Goal: Task Accomplishment & Management: Use online tool/utility

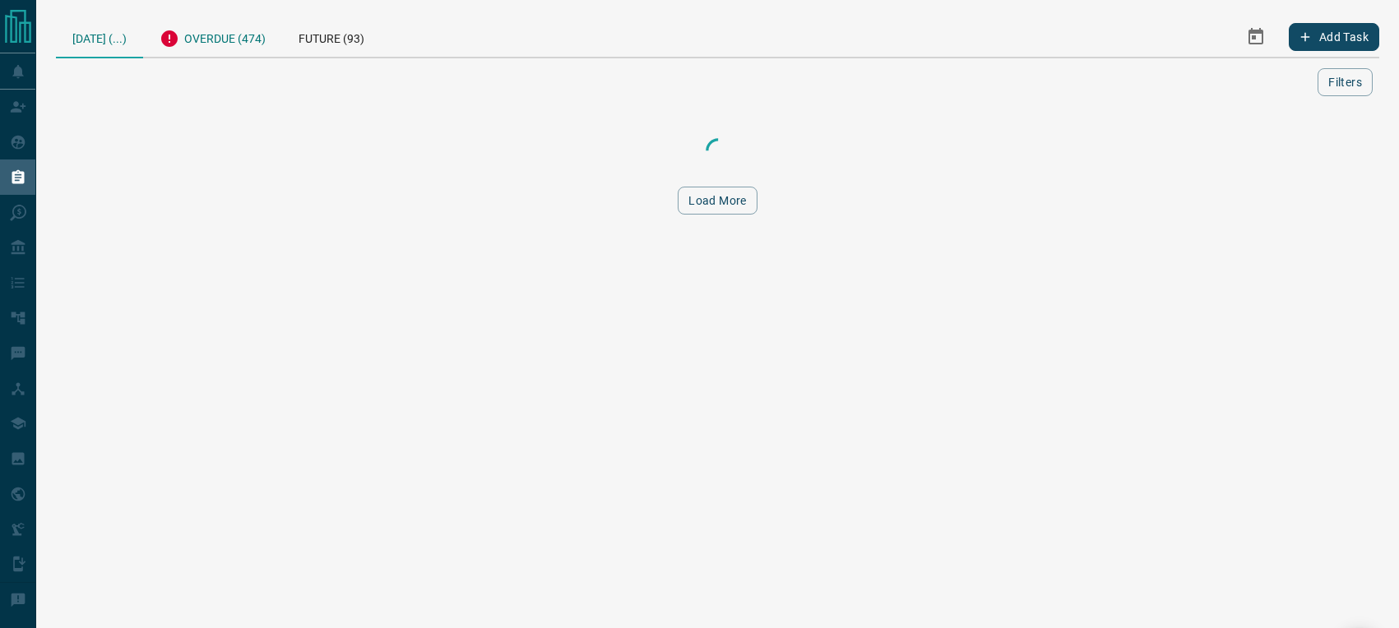
click at [235, 45] on div "Overdue (474)" at bounding box center [212, 36] width 139 height 40
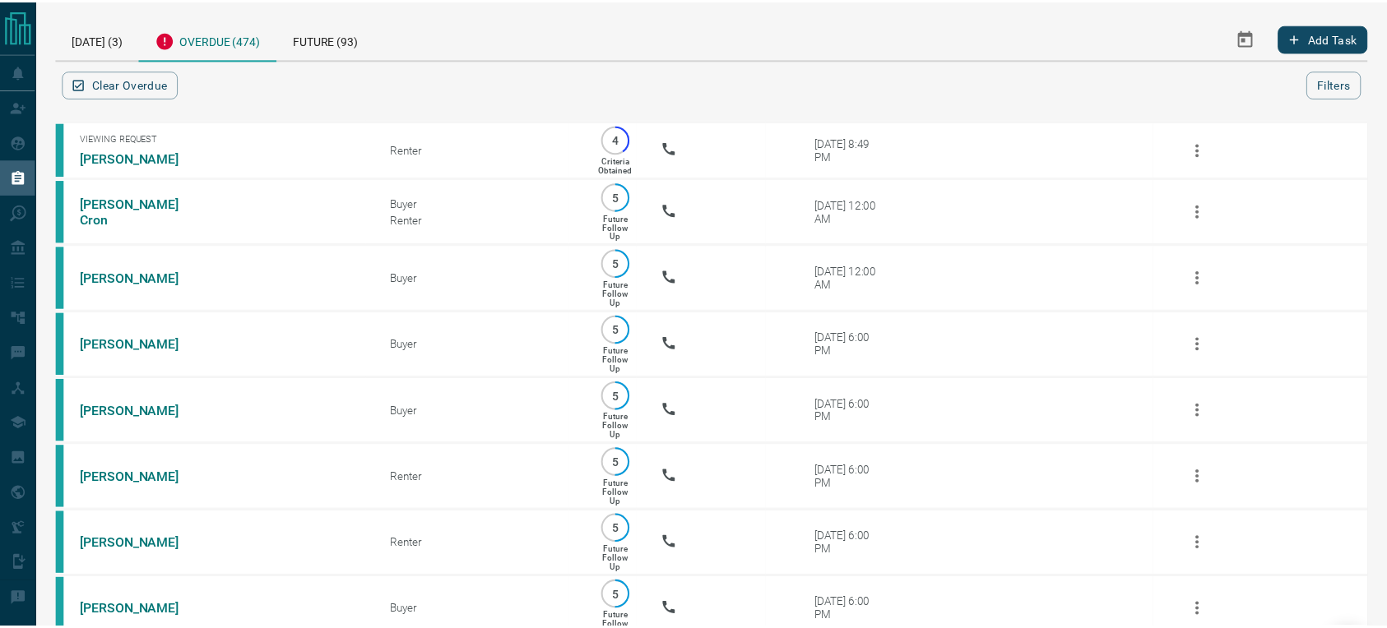
scroll to position [28066, 0]
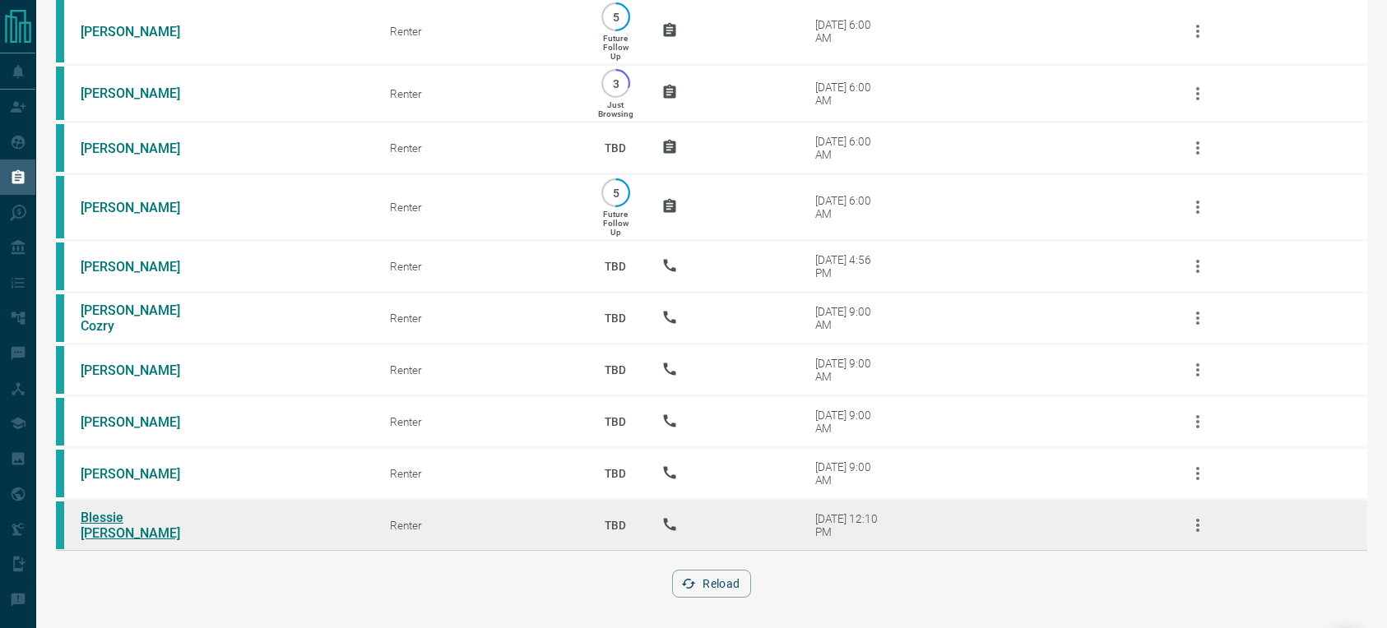
click at [127, 516] on link "Blessie [PERSON_NAME]" at bounding box center [142, 525] width 123 height 31
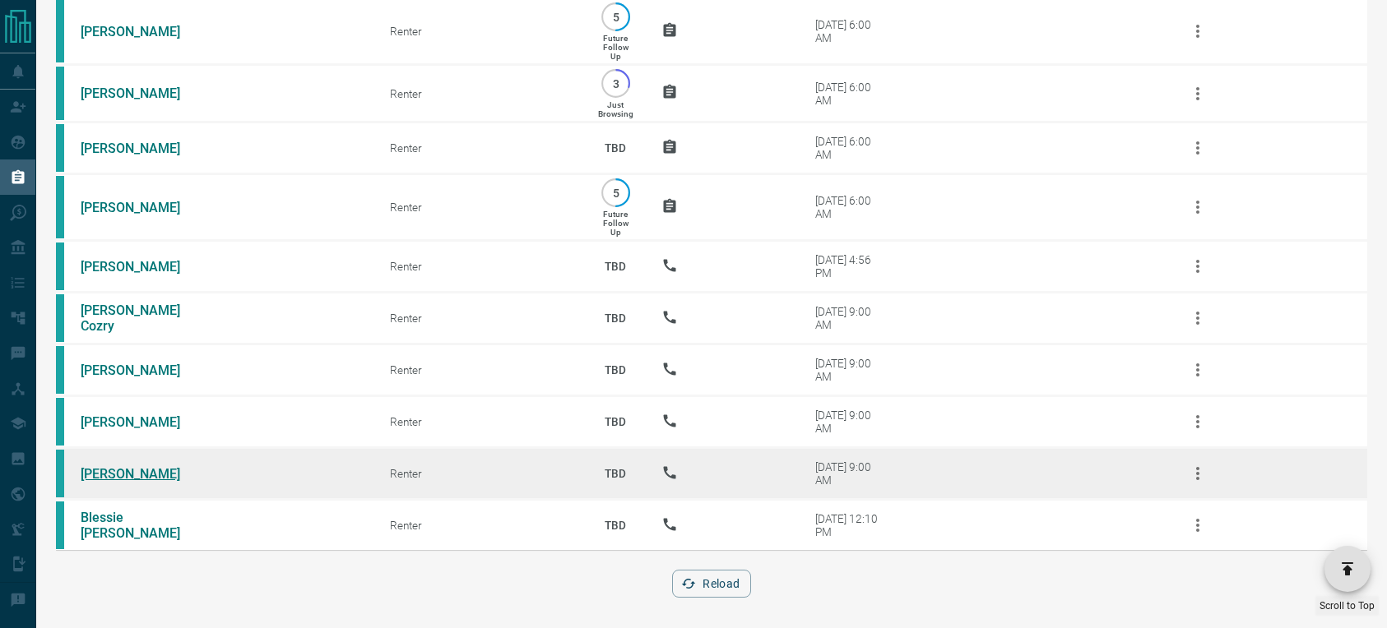
click at [140, 466] on link "[PERSON_NAME]" at bounding box center [142, 474] width 123 height 16
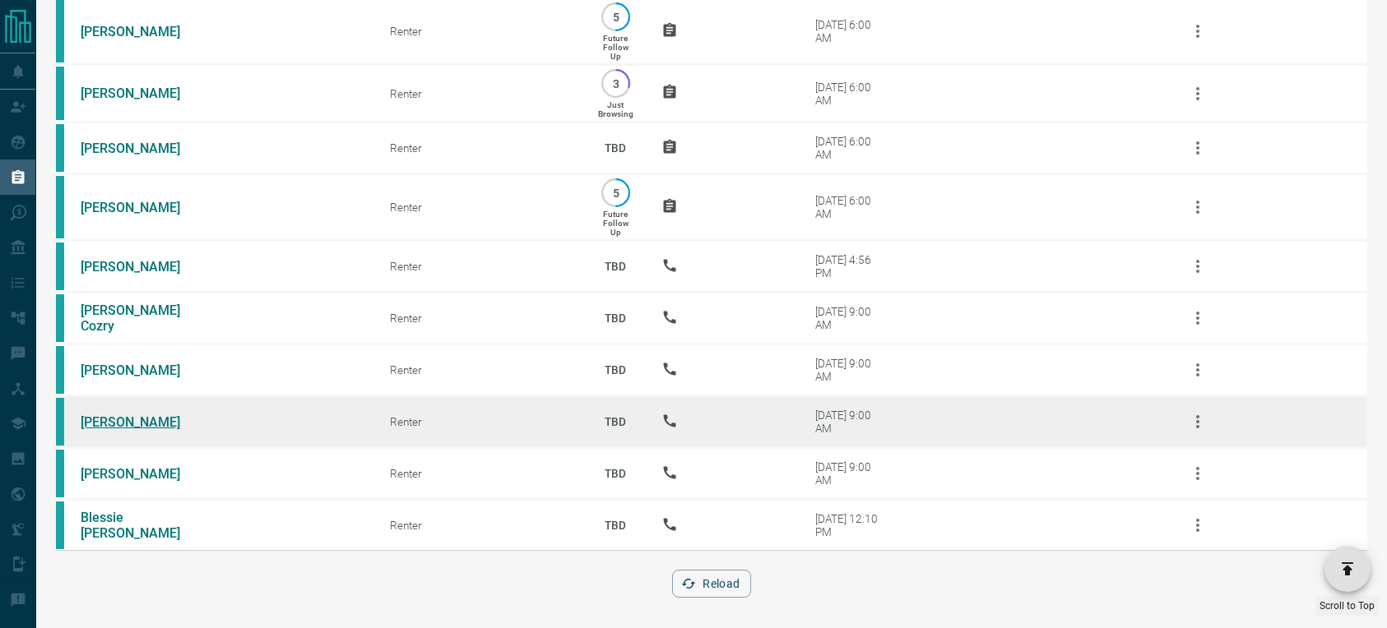
click at [117, 415] on link "[PERSON_NAME]" at bounding box center [142, 422] width 123 height 16
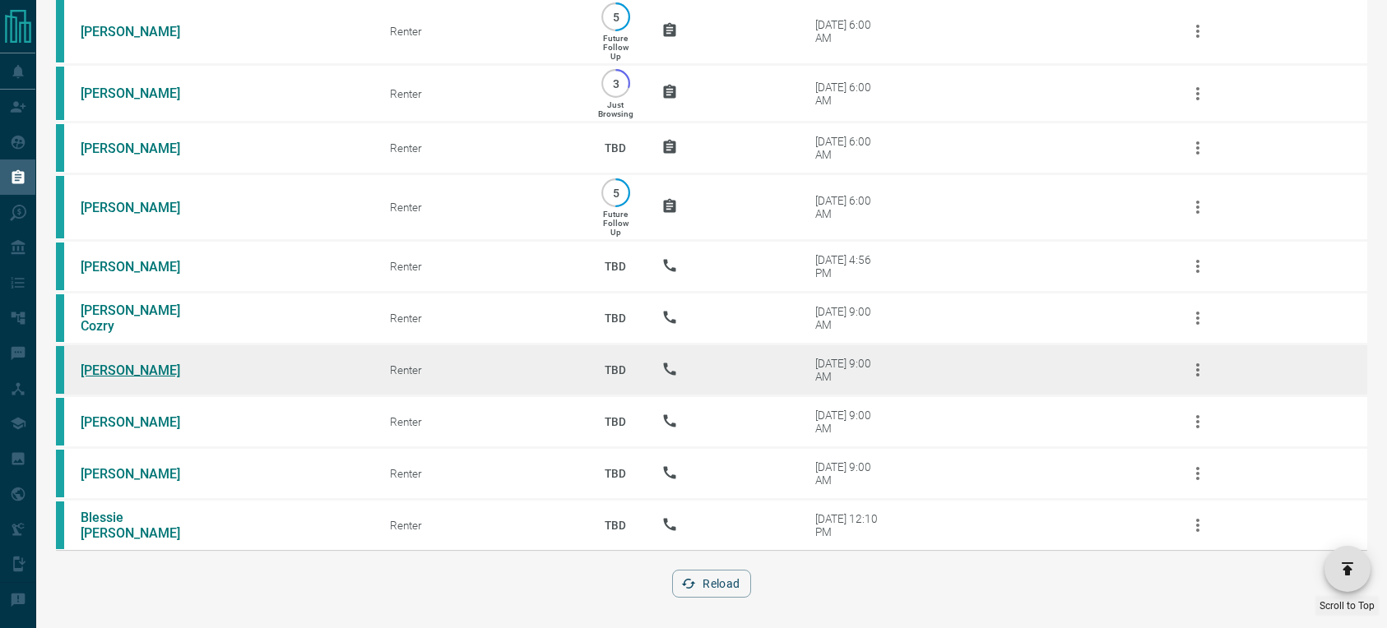
click at [106, 363] on link "[PERSON_NAME]" at bounding box center [142, 371] width 123 height 16
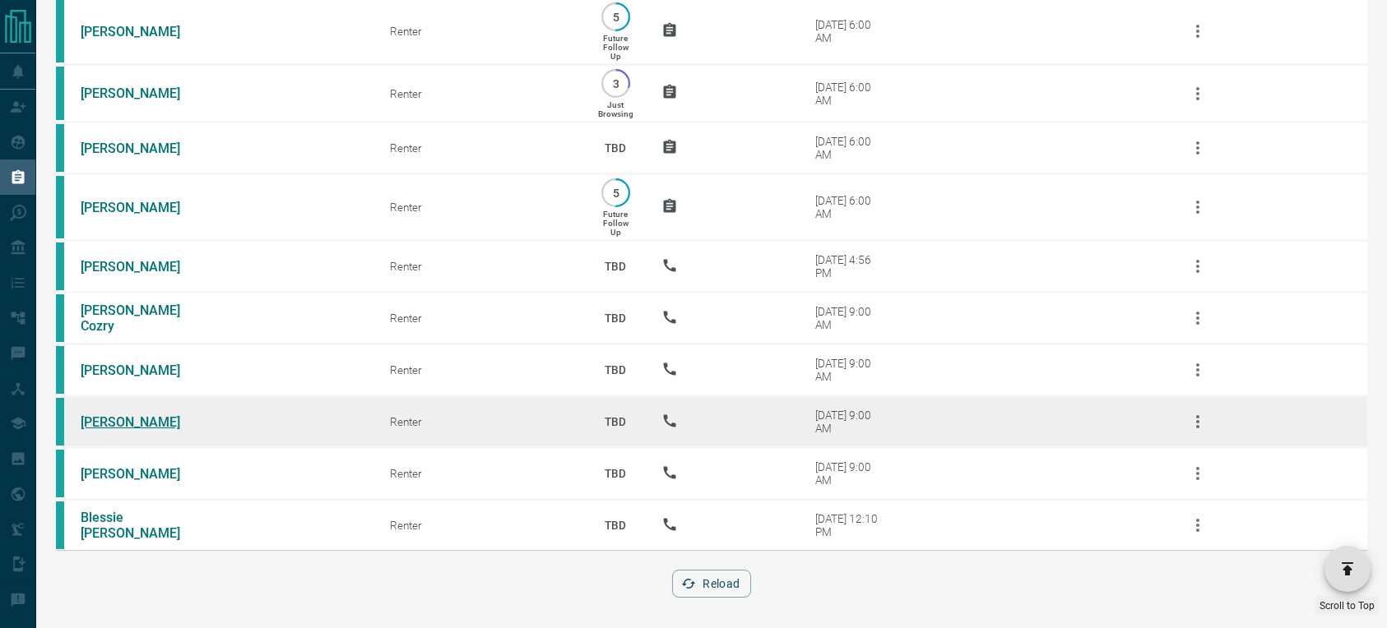
click at [118, 421] on link "[PERSON_NAME]" at bounding box center [142, 422] width 123 height 16
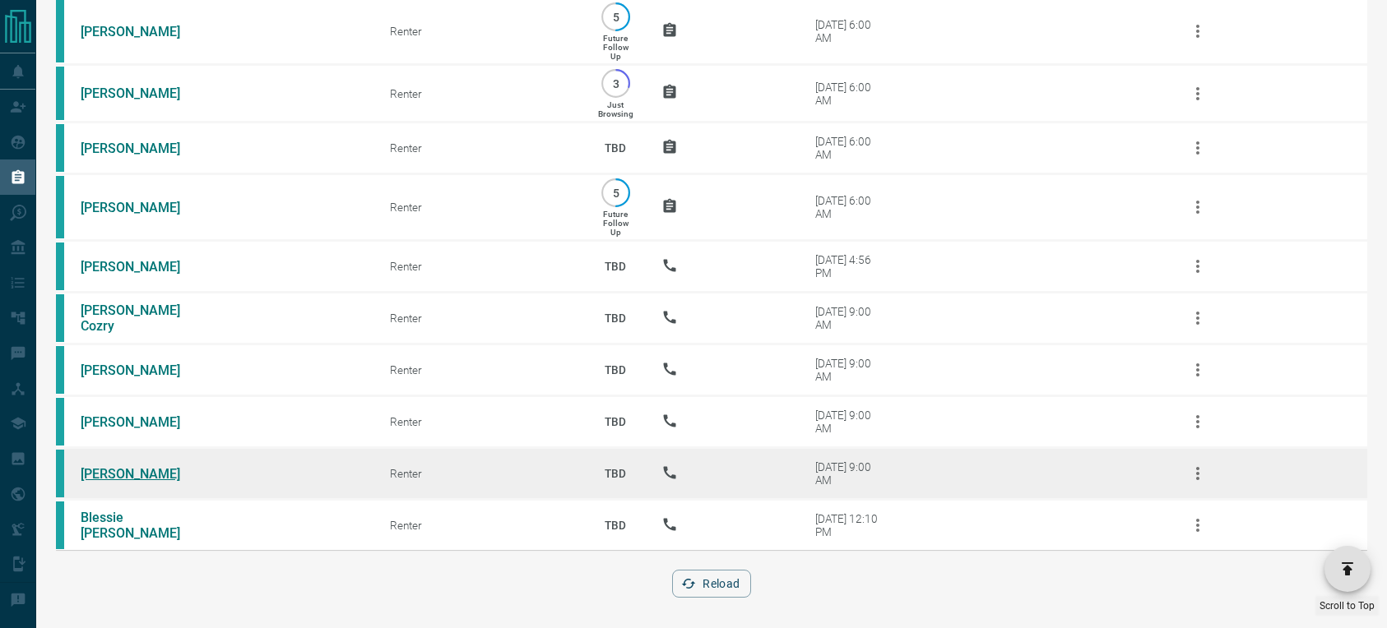
click at [113, 470] on link "[PERSON_NAME]" at bounding box center [142, 474] width 123 height 16
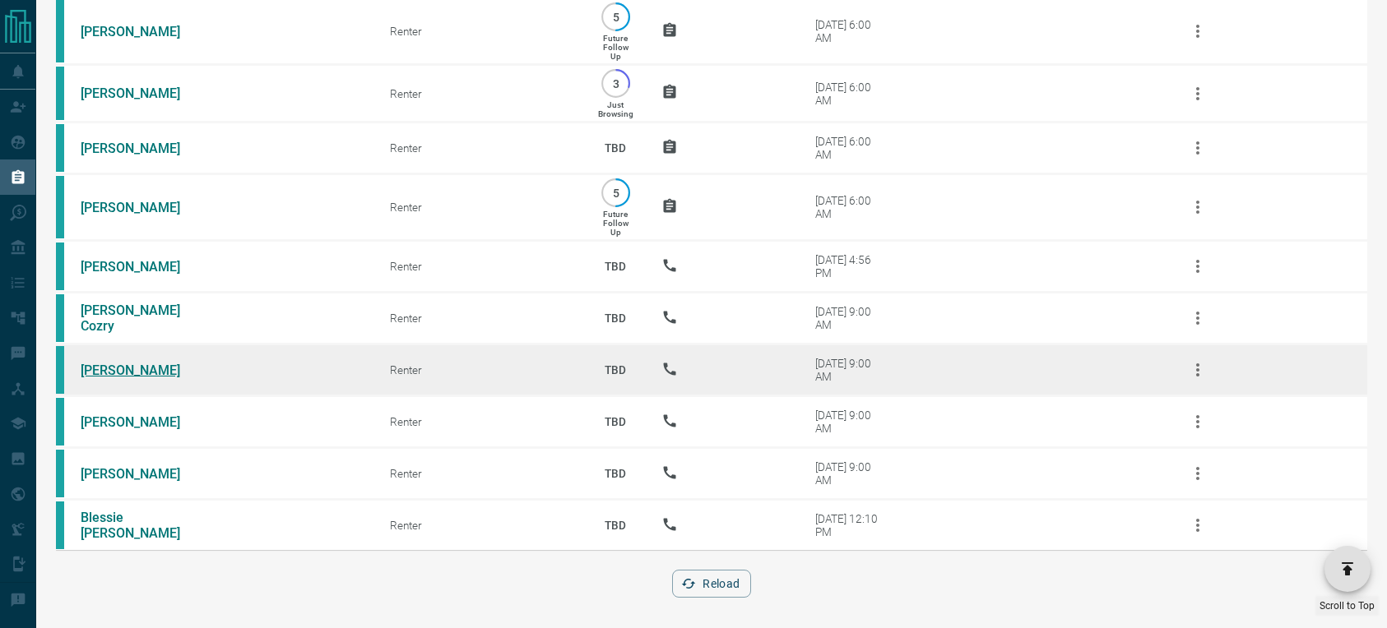
click at [126, 364] on link "[PERSON_NAME]" at bounding box center [142, 371] width 123 height 16
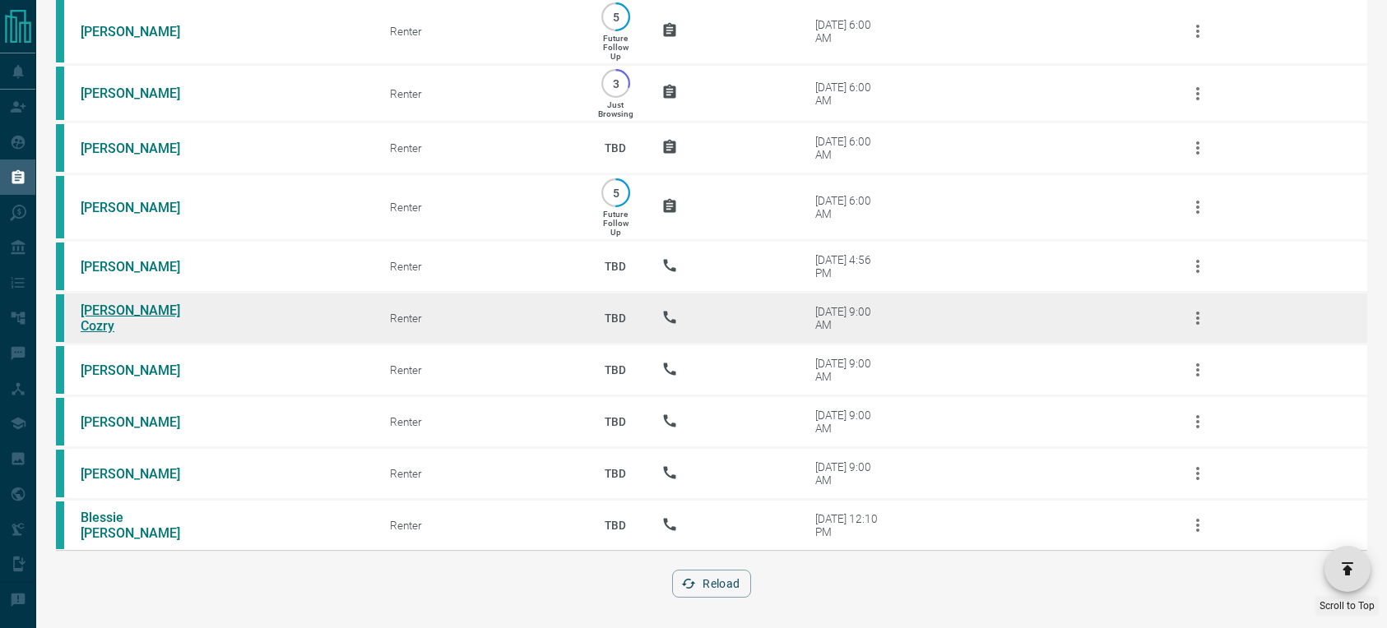
click at [137, 316] on link "[PERSON_NAME] Cozry" at bounding box center [142, 318] width 123 height 31
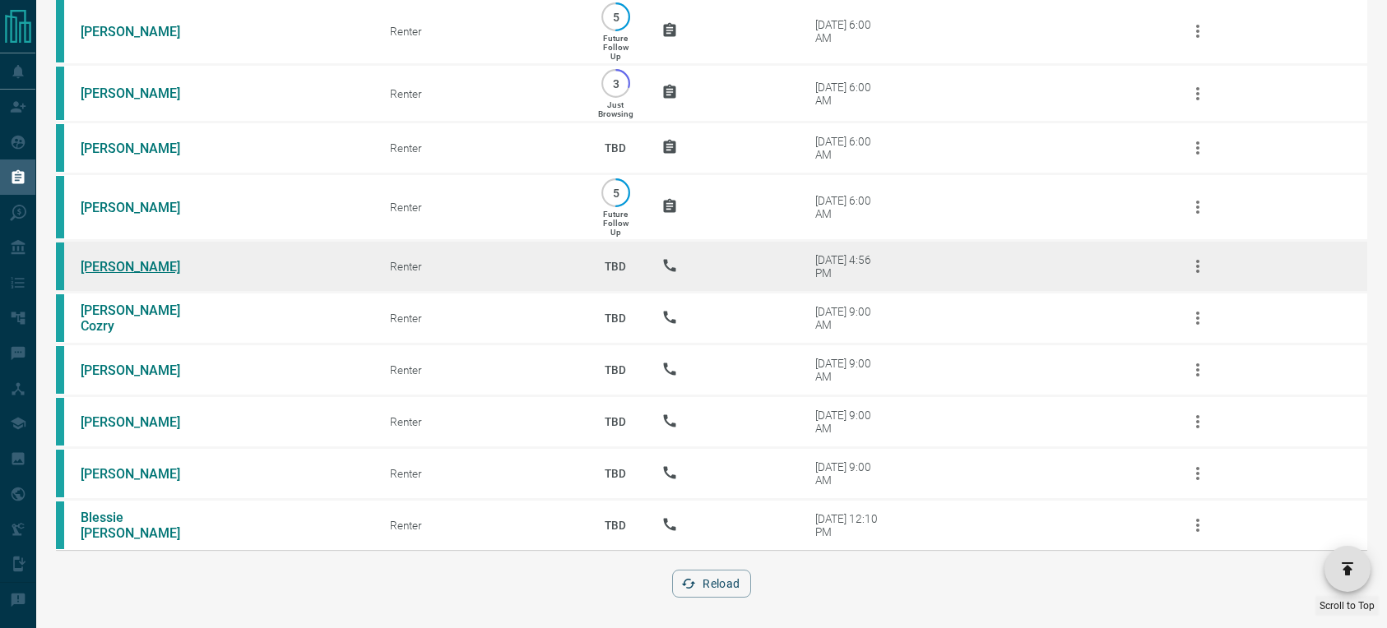
click at [122, 262] on link "[PERSON_NAME]" at bounding box center [142, 267] width 123 height 16
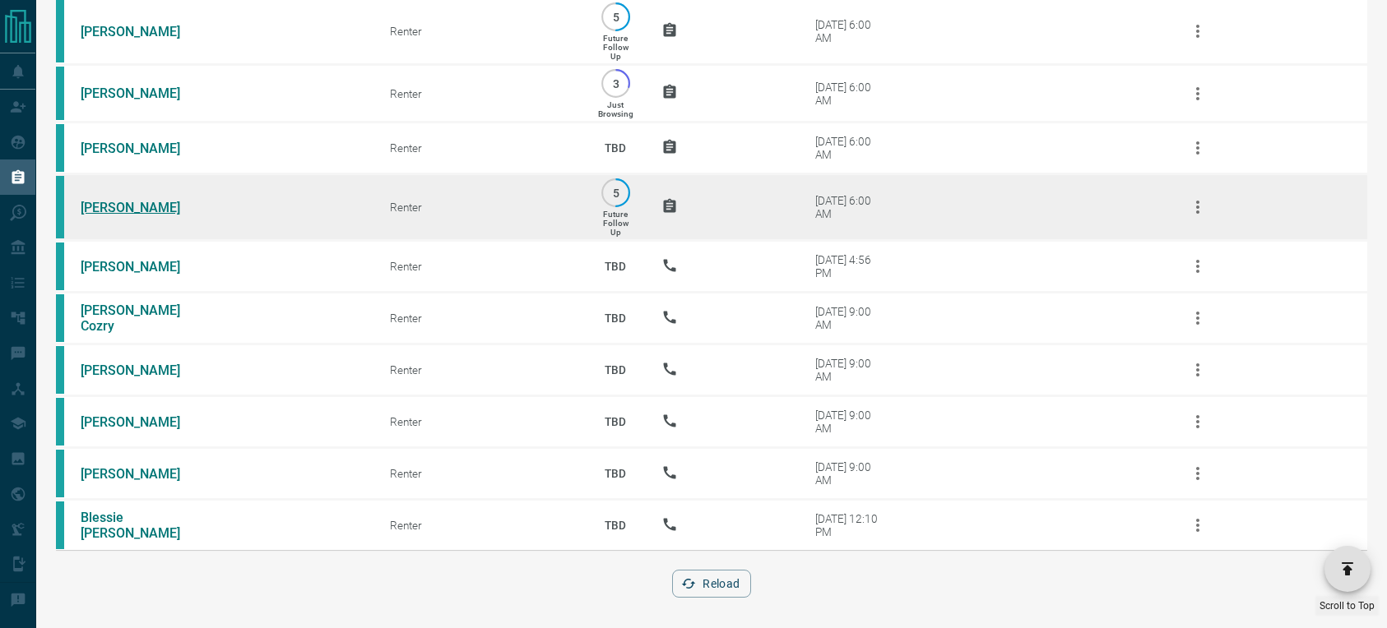
click at [119, 200] on link "[PERSON_NAME]" at bounding box center [142, 208] width 123 height 16
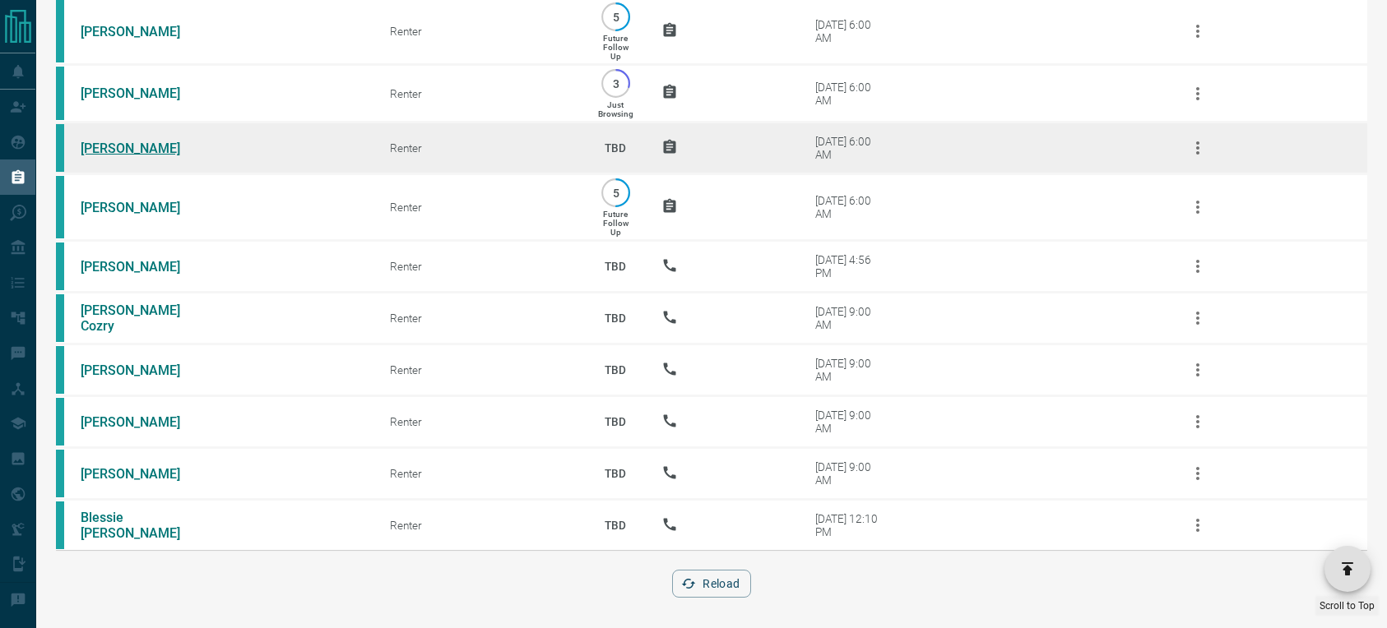
click at [145, 144] on link "[PERSON_NAME]" at bounding box center [142, 149] width 123 height 16
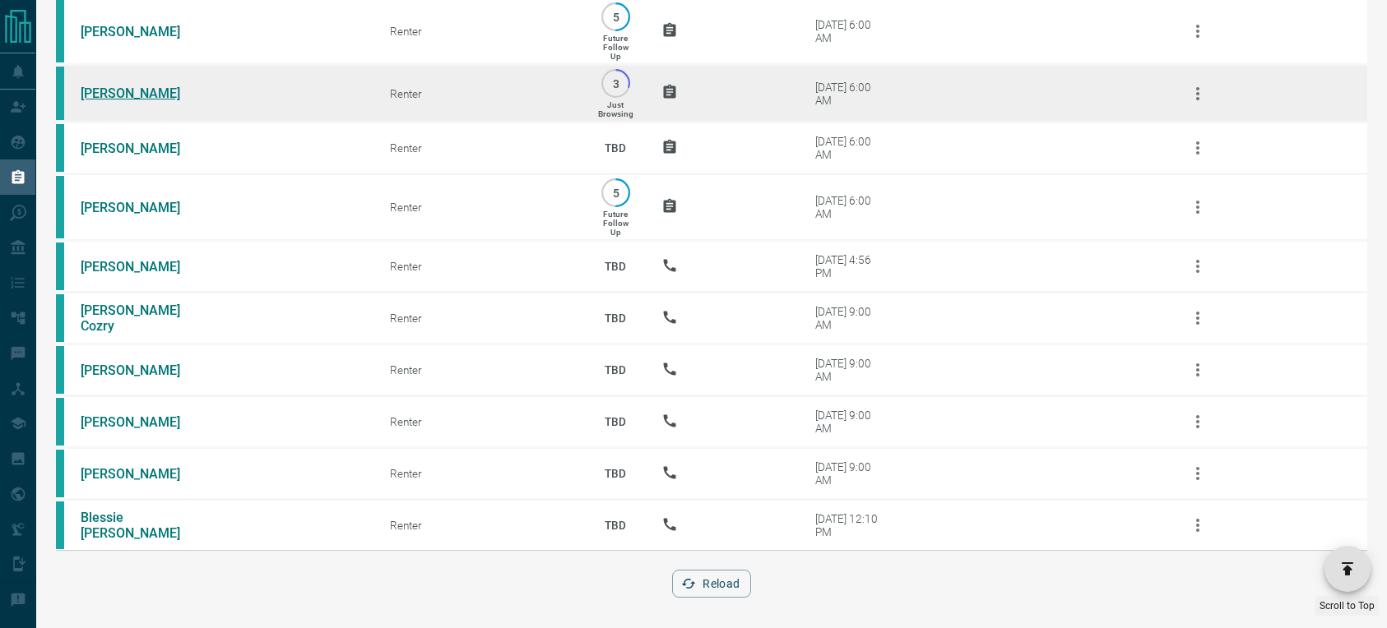
click at [121, 91] on link "[PERSON_NAME]" at bounding box center [142, 94] width 123 height 16
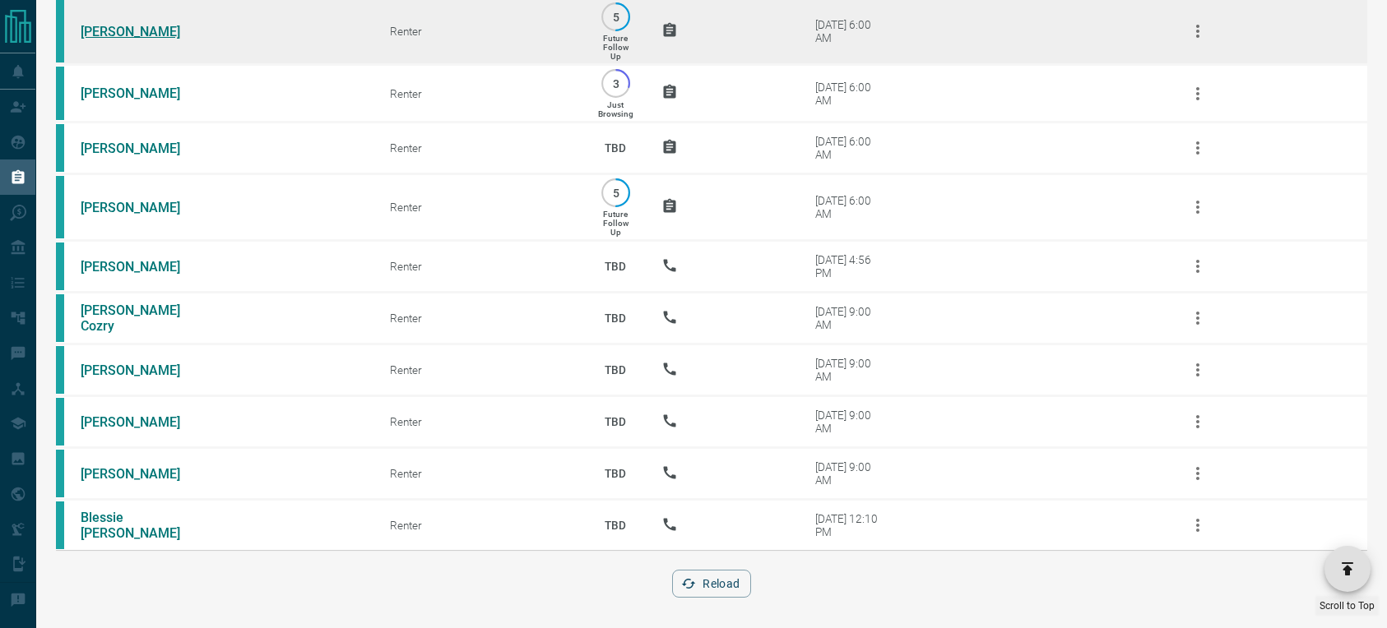
click at [131, 25] on link "[PERSON_NAME]" at bounding box center [142, 32] width 123 height 16
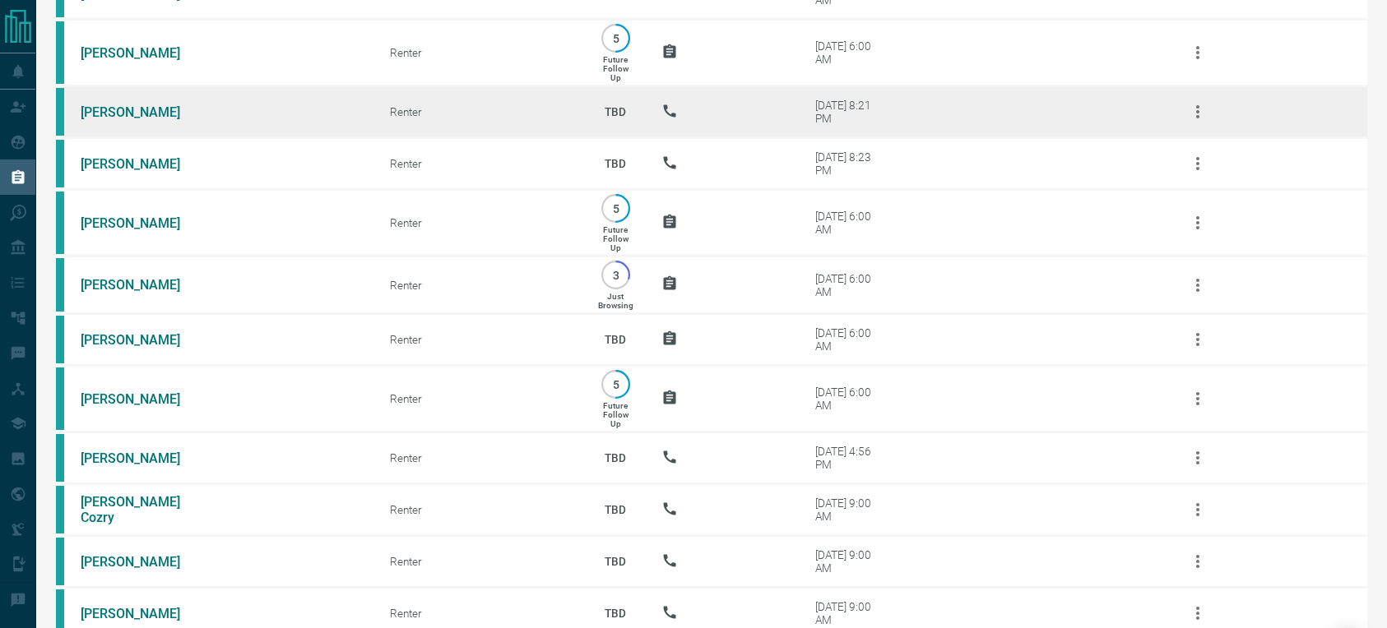
scroll to position [27802, 0]
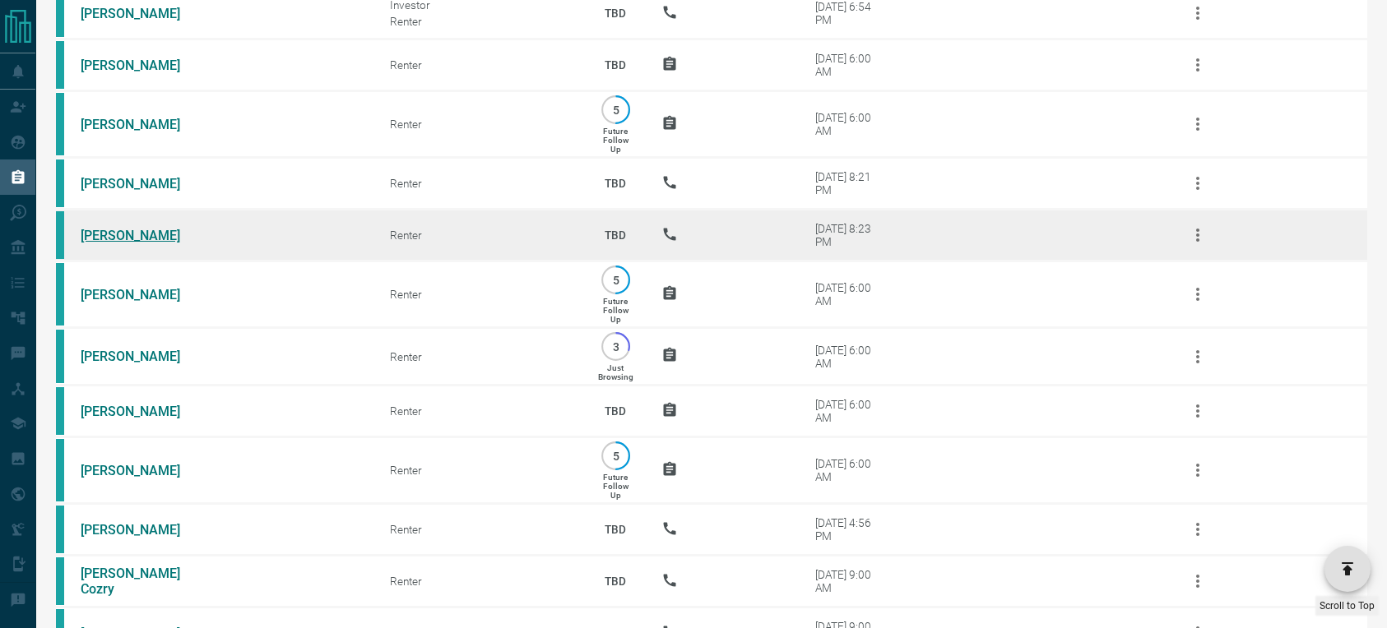
click at [111, 231] on link "[PERSON_NAME]" at bounding box center [142, 236] width 123 height 16
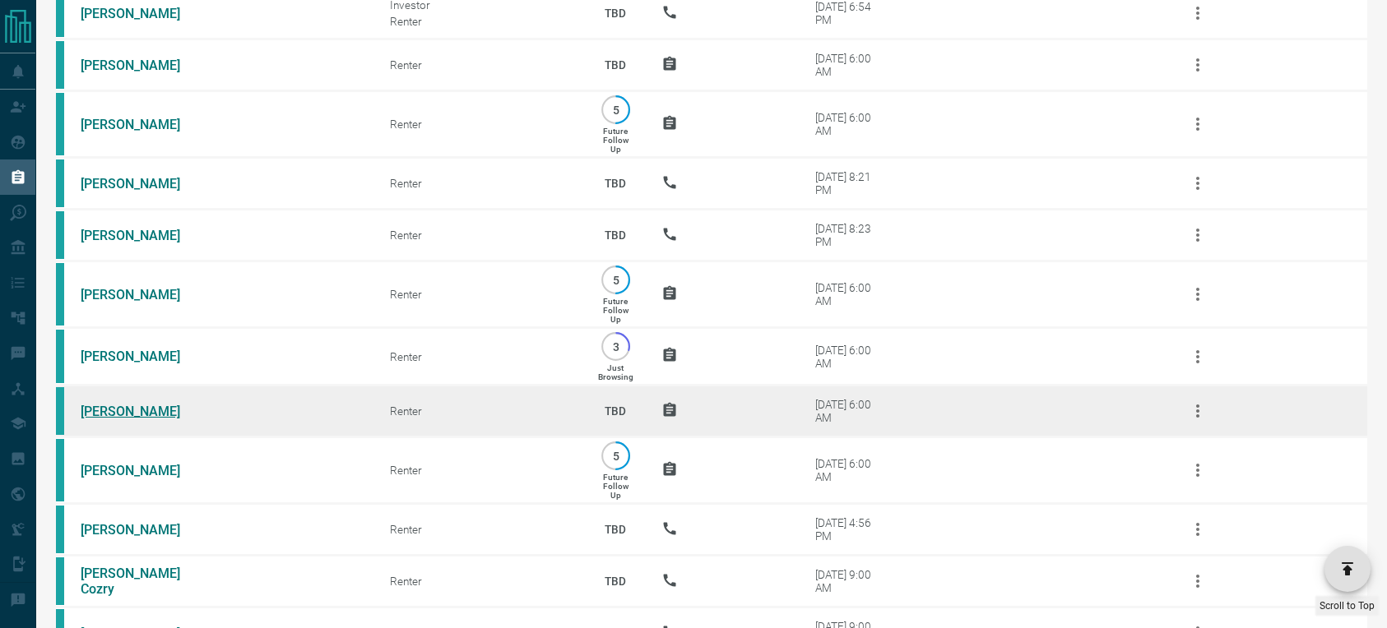
click at [140, 404] on link "[PERSON_NAME]" at bounding box center [142, 412] width 123 height 16
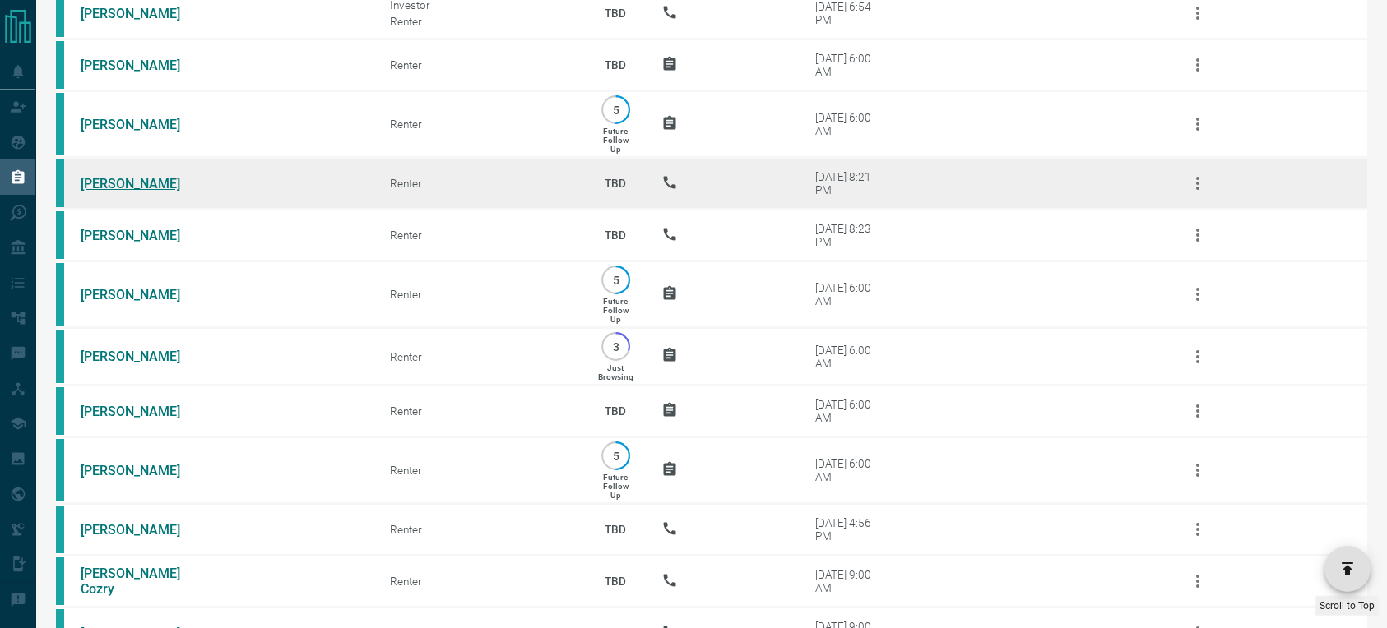
click at [149, 176] on link "[PERSON_NAME]" at bounding box center [142, 184] width 123 height 16
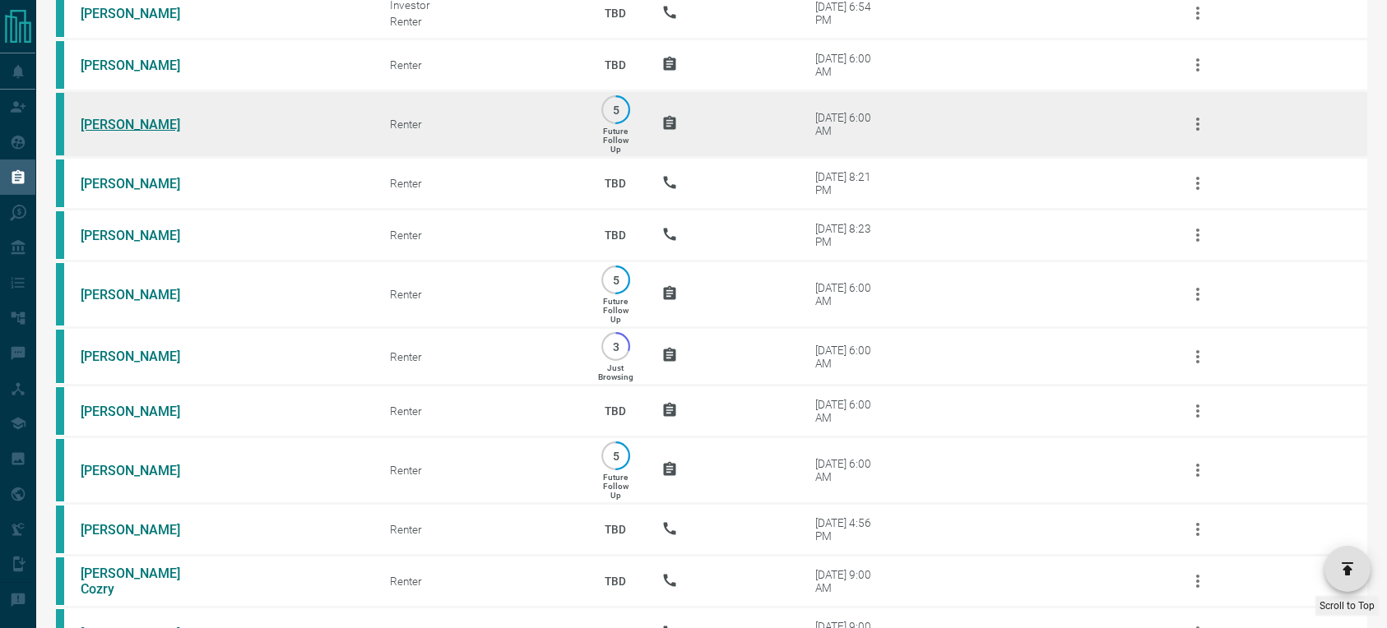
click at [119, 120] on link "[PERSON_NAME]" at bounding box center [142, 125] width 123 height 16
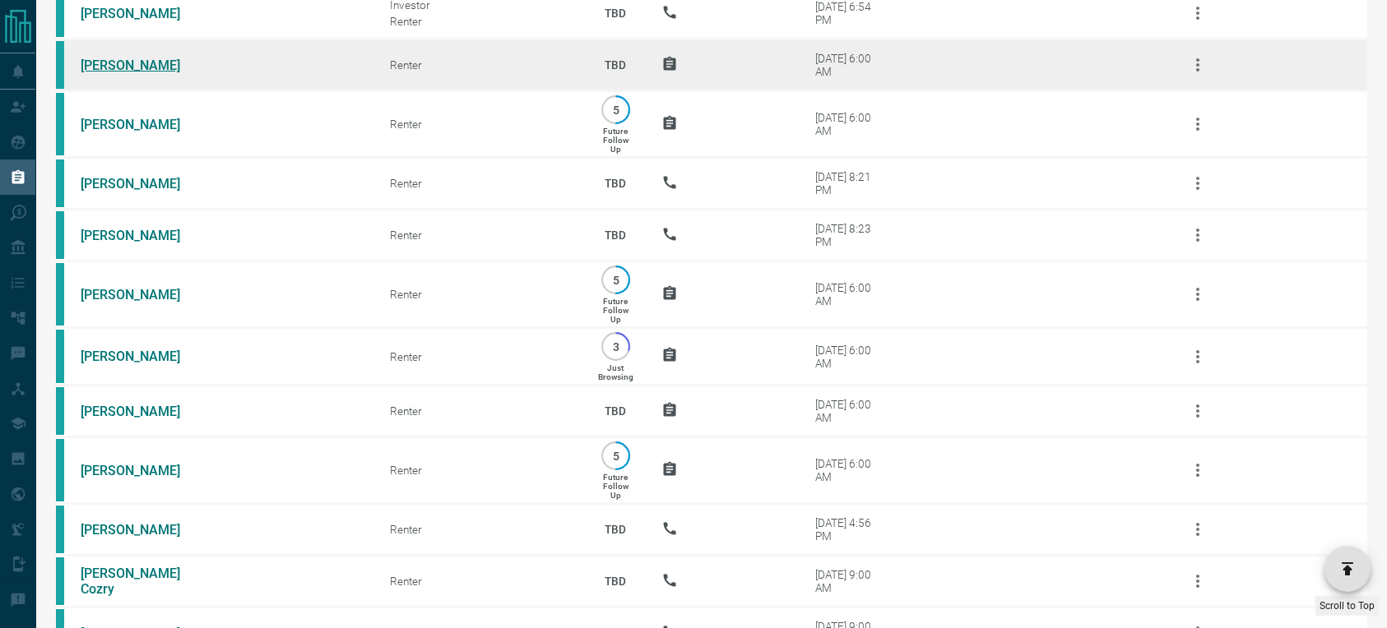
click at [149, 60] on link "[PERSON_NAME]" at bounding box center [142, 66] width 123 height 16
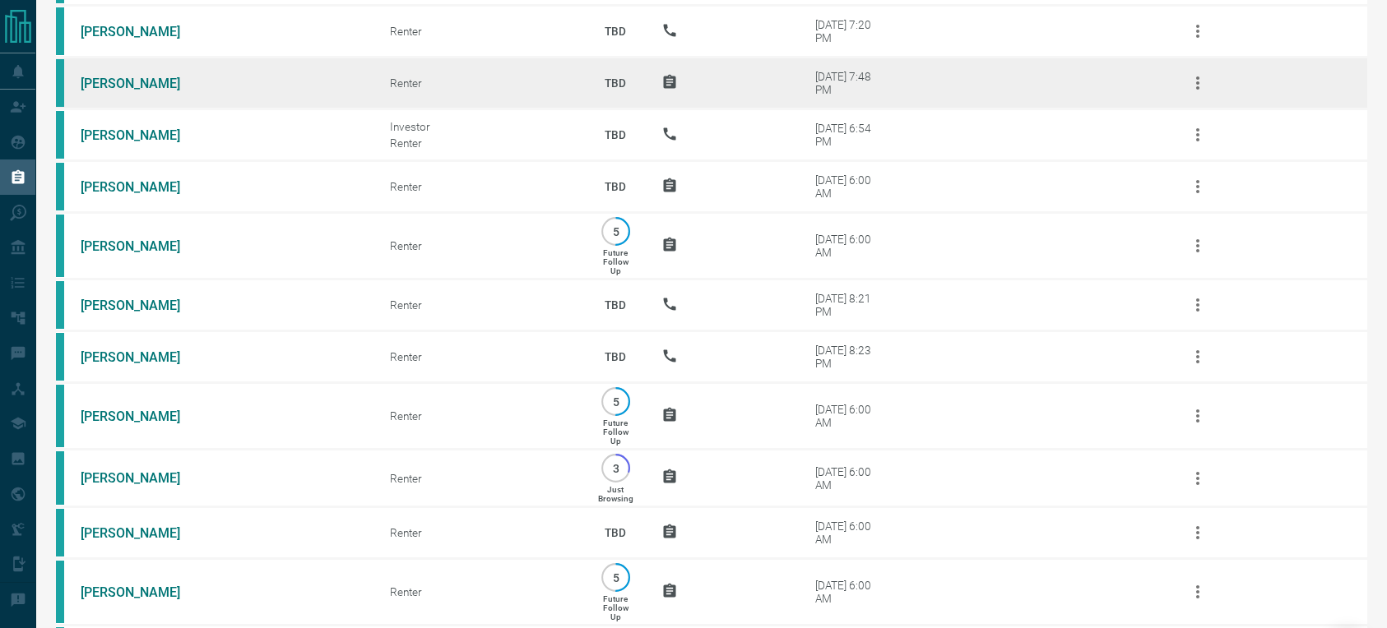
scroll to position [27677, 0]
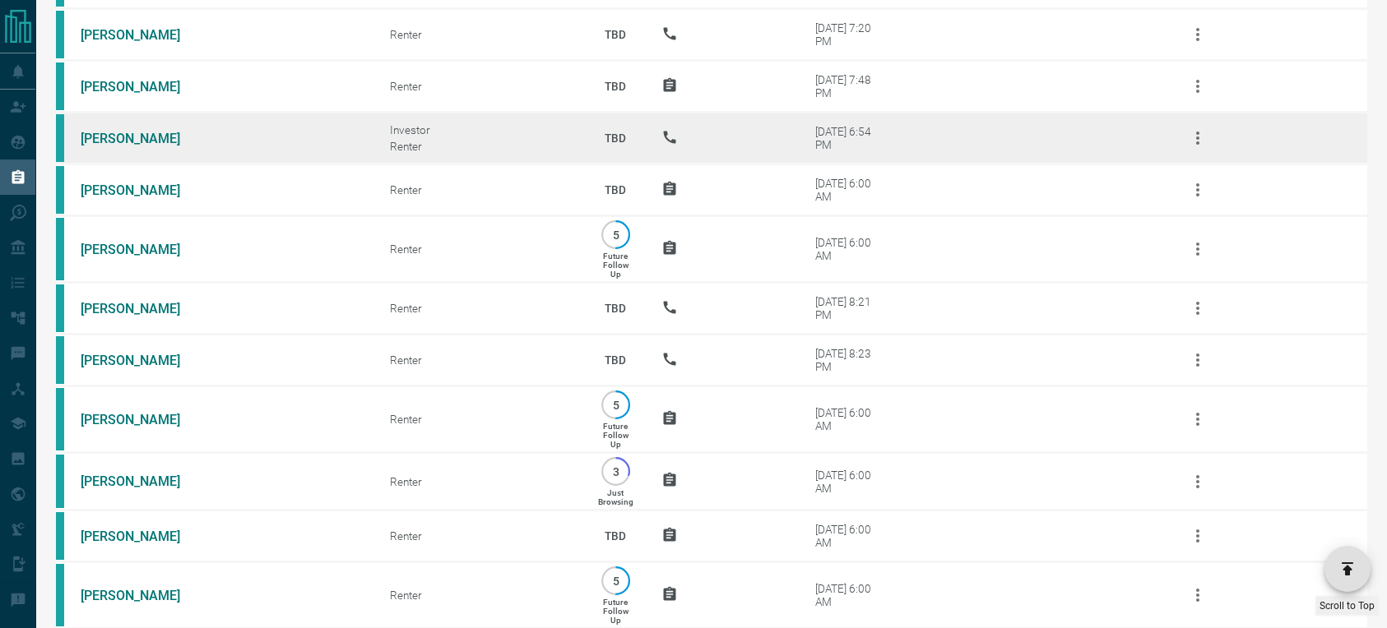
click at [101, 141] on td "[PERSON_NAME]" at bounding box center [210, 139] width 309 height 52
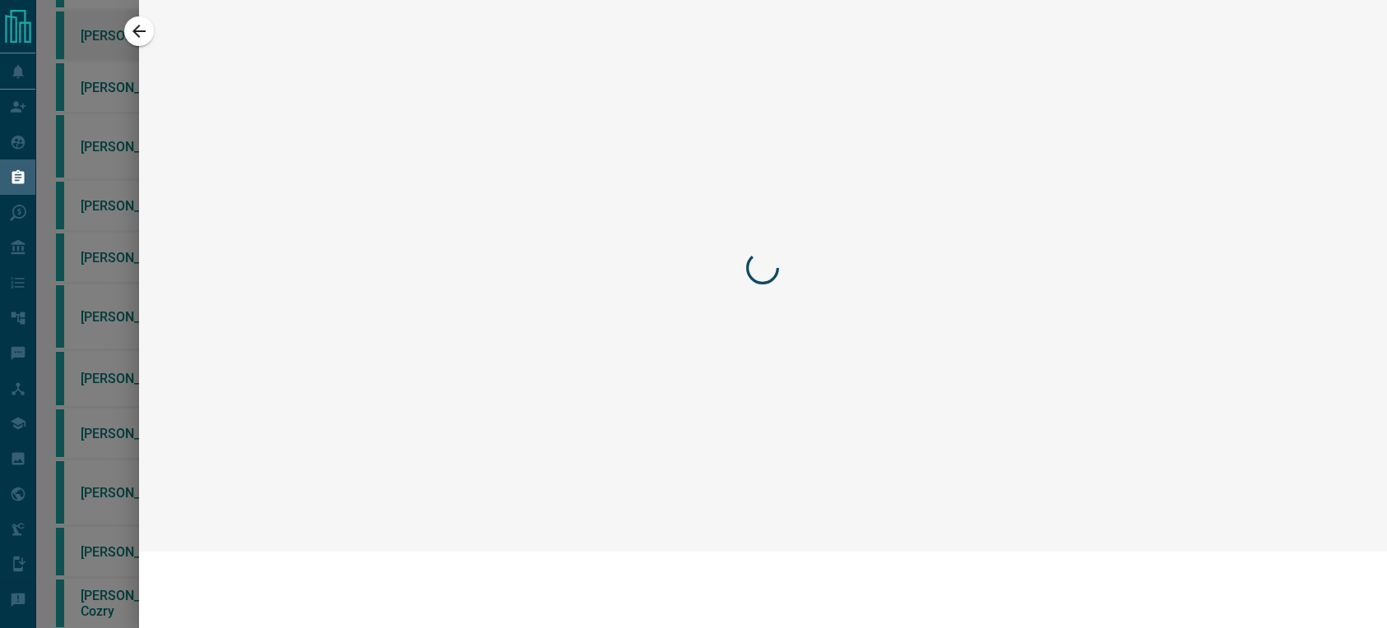
scroll to position [27575, 0]
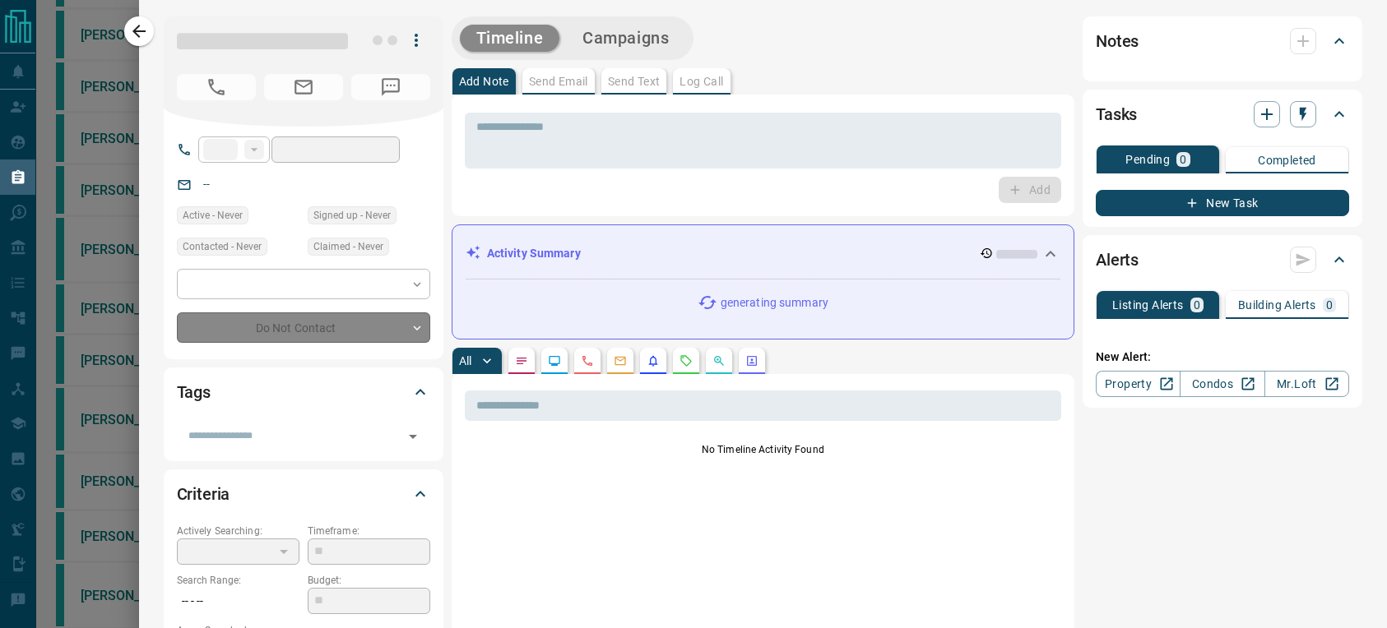
type input "**"
type input "**********"
type input "**"
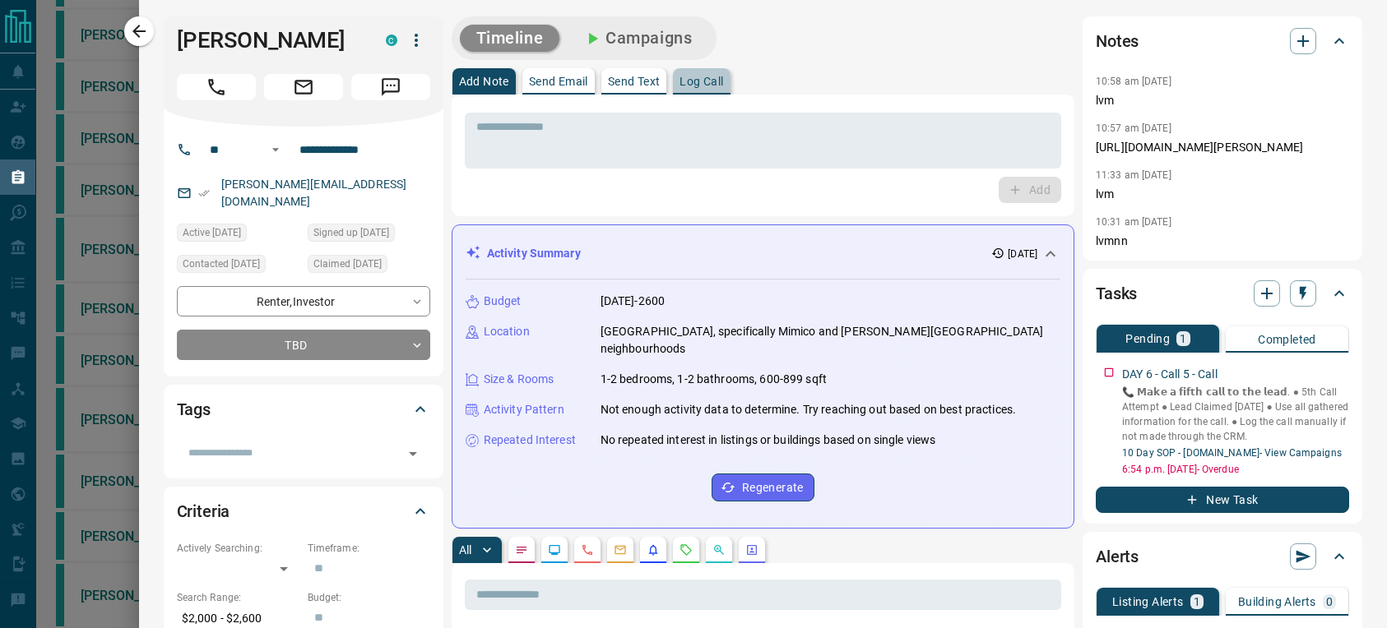
click at [679, 86] on p "Log Call" at bounding box center [701, 82] width 44 height 12
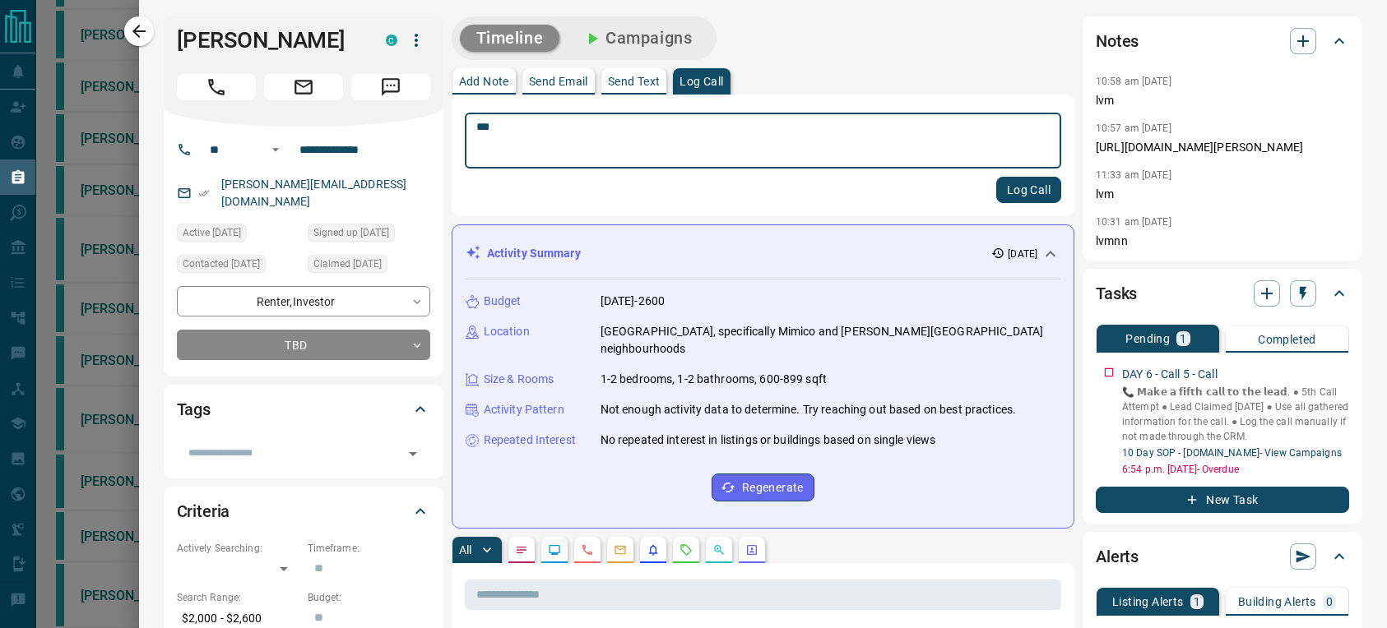
type textarea "***"
drag, startPoint x: 994, startPoint y: 183, endPoint x: 1092, endPoint y: 338, distance: 183.0
click at [996, 183] on button "Log Call" at bounding box center [1028, 190] width 65 height 26
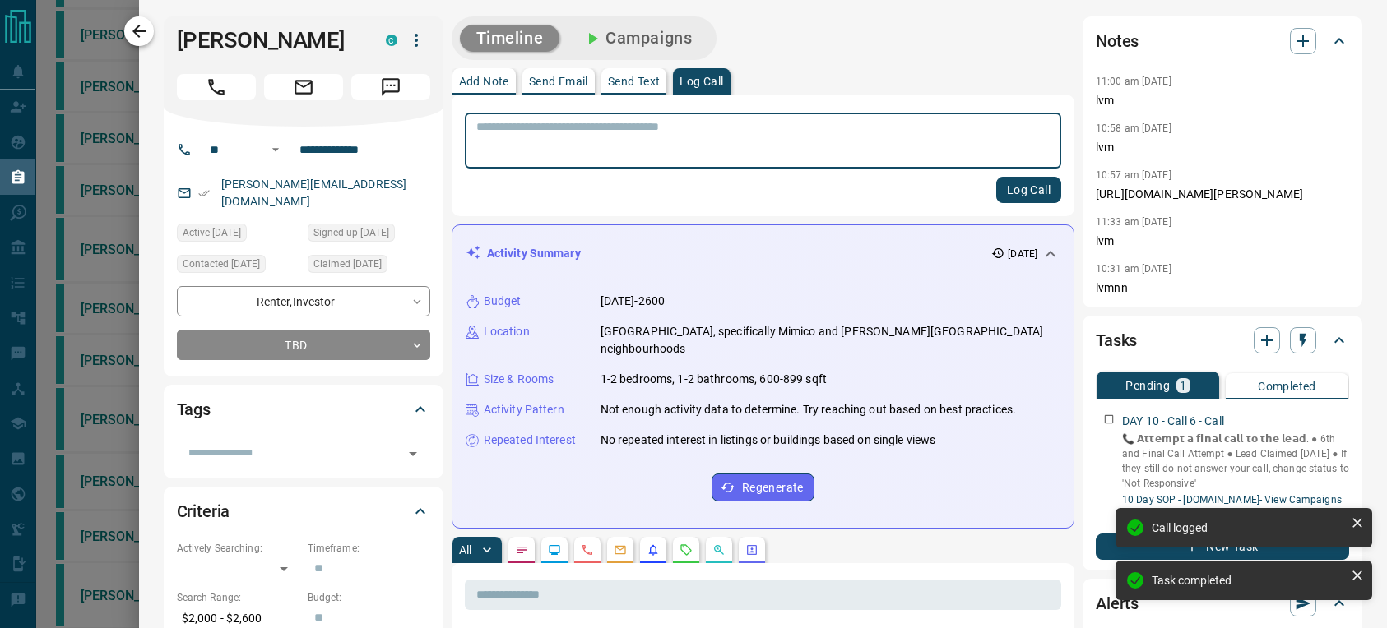
click at [148, 29] on icon "button" at bounding box center [139, 31] width 20 height 20
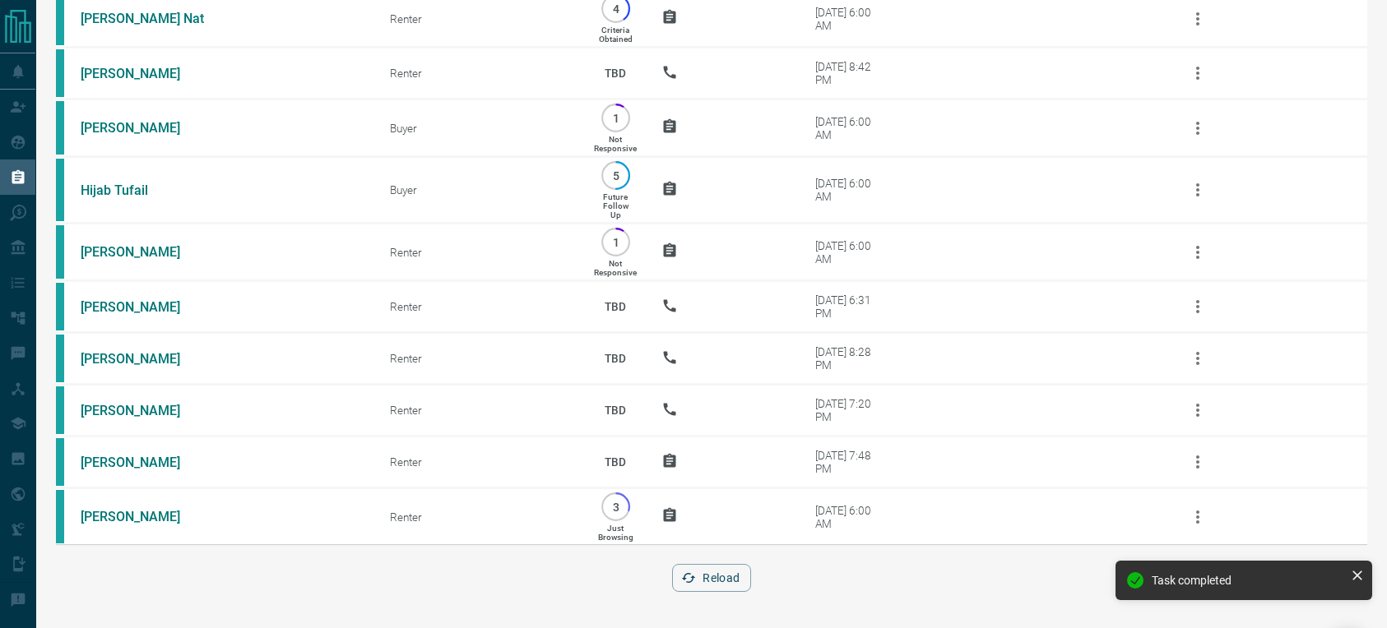
scroll to position [0, 0]
